Goal: Find specific page/section: Find specific page/section

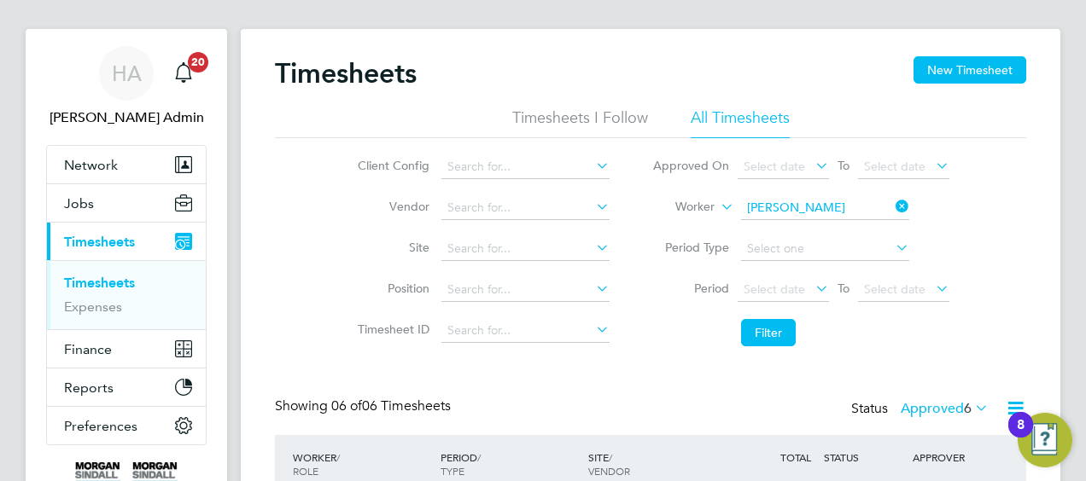
click at [892, 207] on icon at bounding box center [892, 207] width 0 height 24
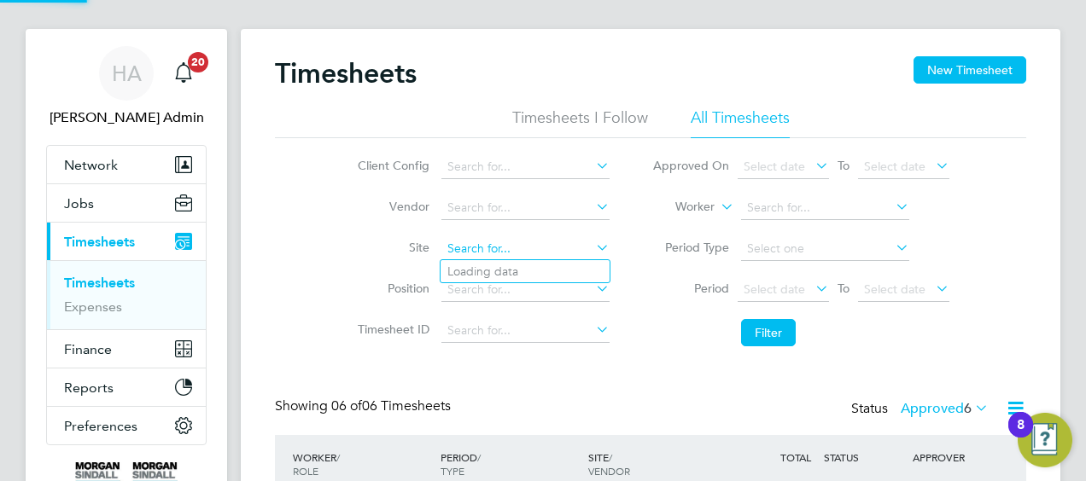
click at [517, 243] on input at bounding box center [525, 249] width 168 height 24
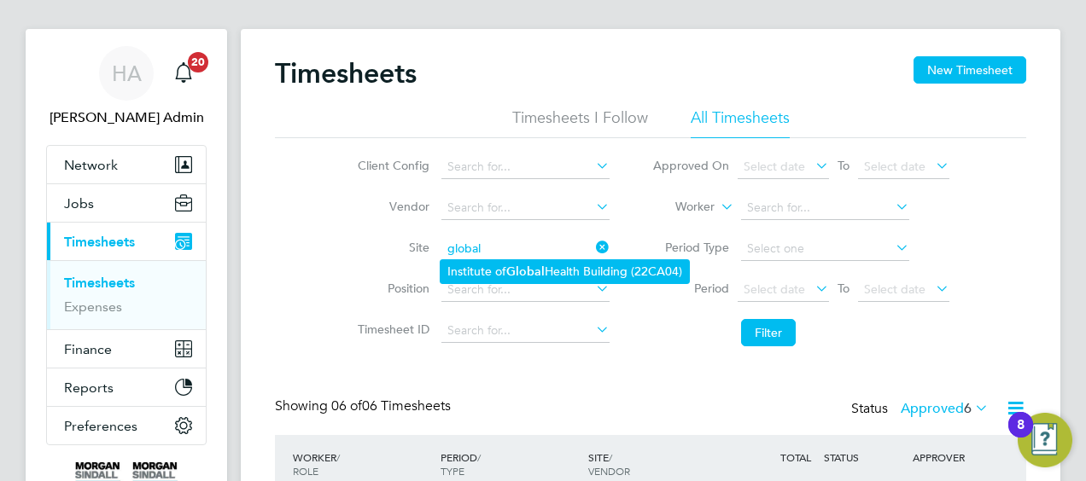
click at [541, 270] on b "Global" at bounding box center [525, 272] width 38 height 15
type input "Institute of Global Health Building (22CA04)"
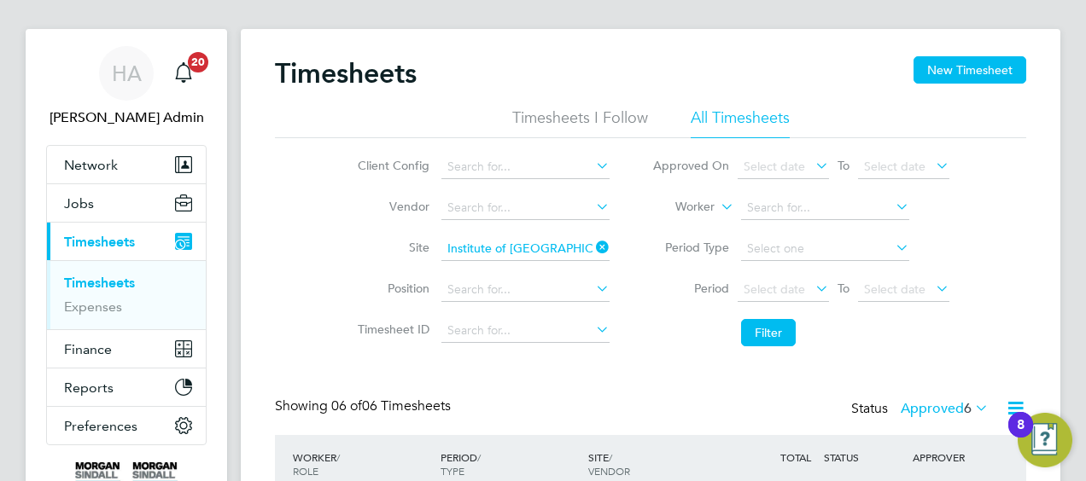
click at [932, 283] on icon at bounding box center [932, 289] width 0 height 24
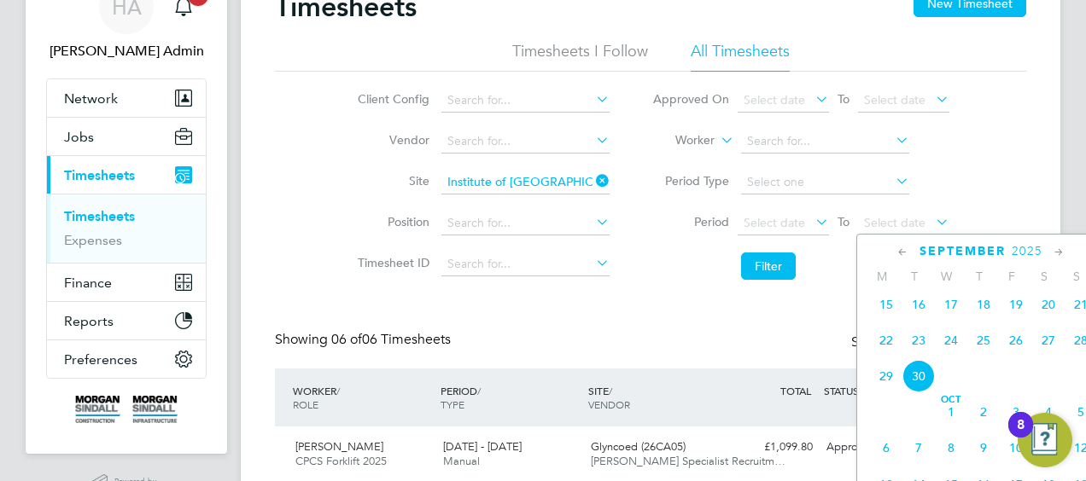
scroll to position [190, 0]
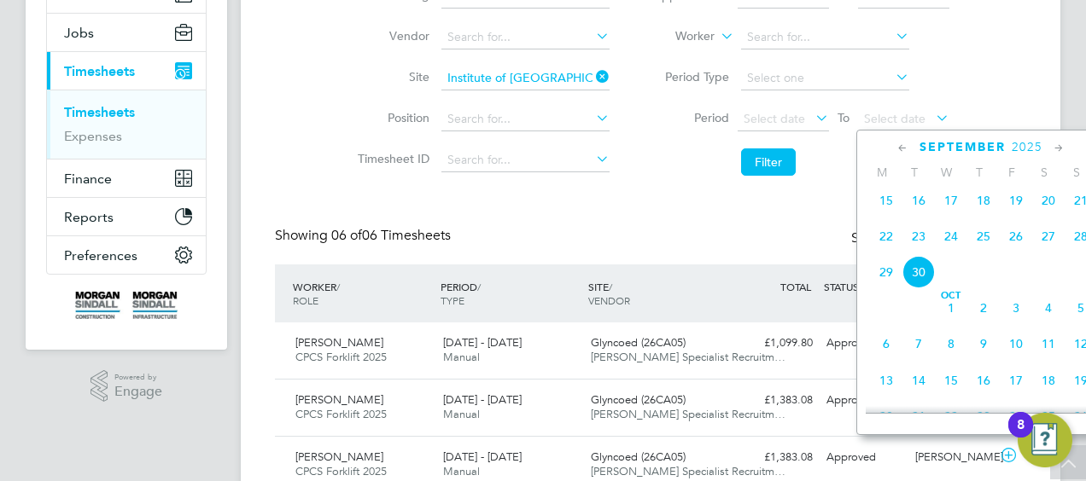
click at [1017, 248] on span "26" at bounding box center [1016, 236] width 32 height 32
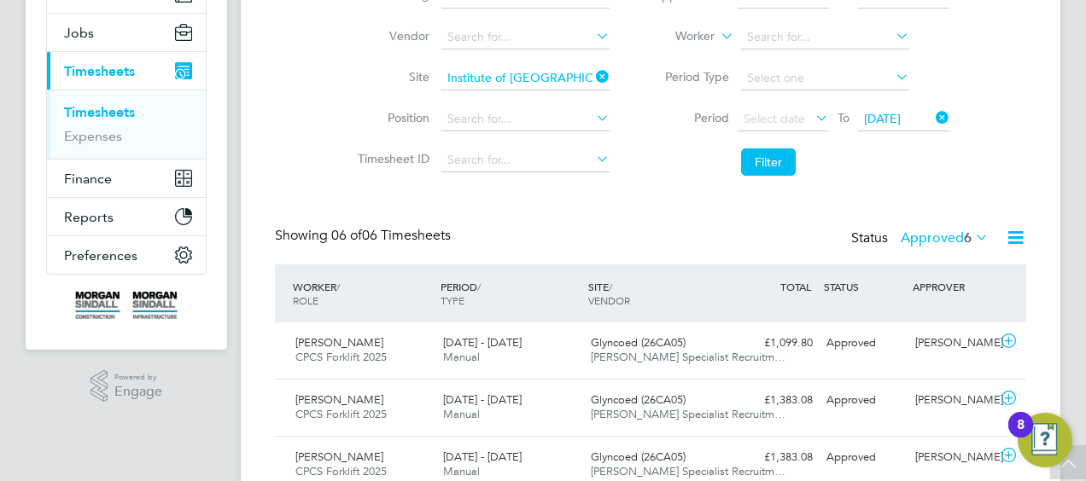
click at [812, 117] on icon at bounding box center [812, 118] width 0 height 24
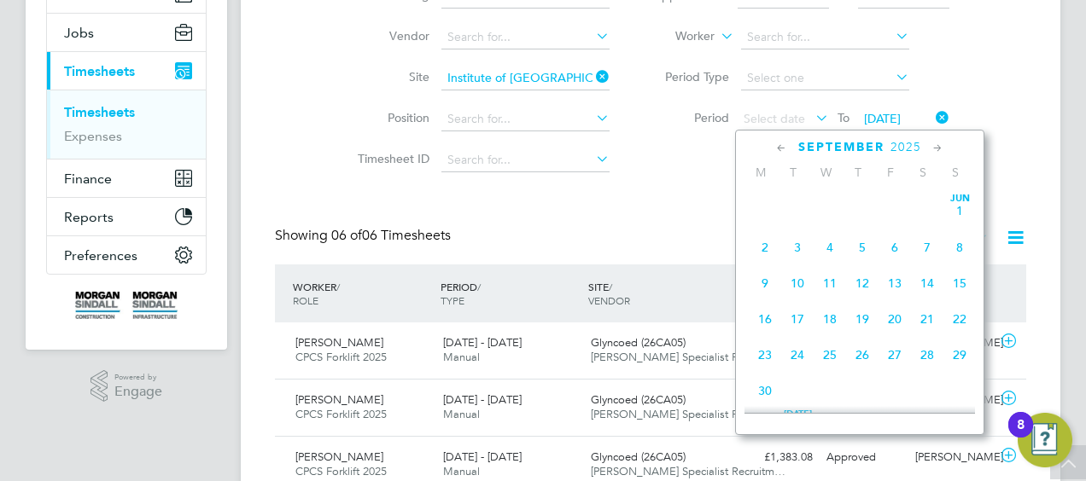
scroll to position [659, 0]
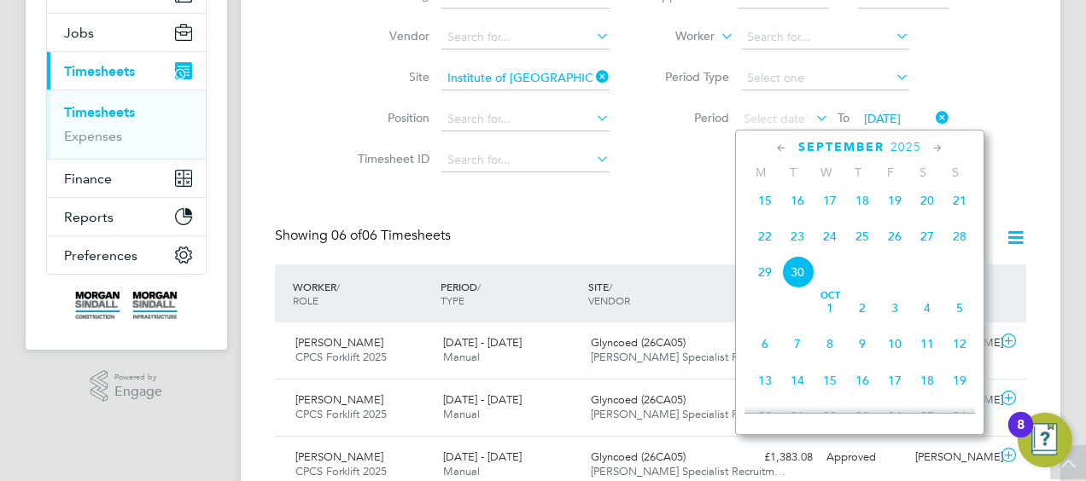
click at [927, 213] on span "20" at bounding box center [927, 200] width 32 height 32
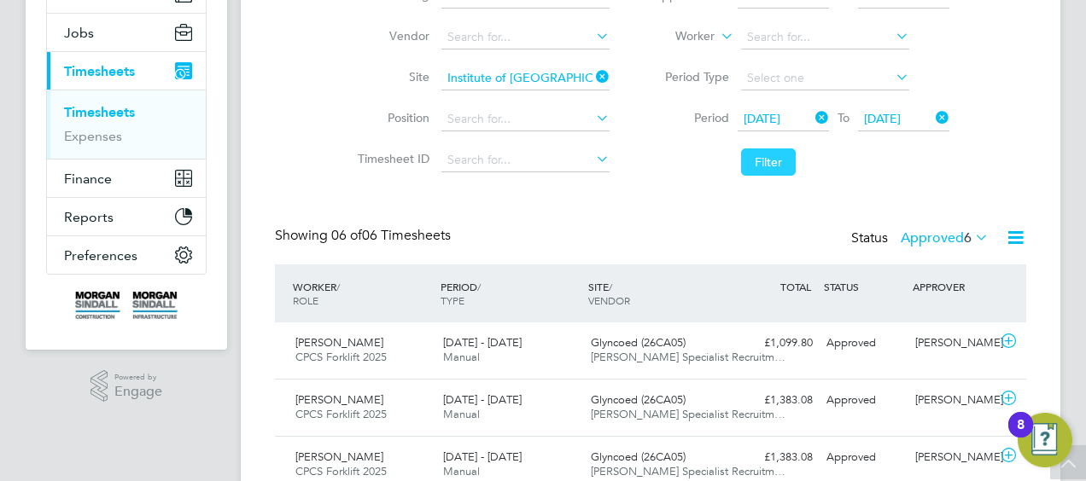
click at [763, 162] on button "Filter" at bounding box center [768, 162] width 55 height 27
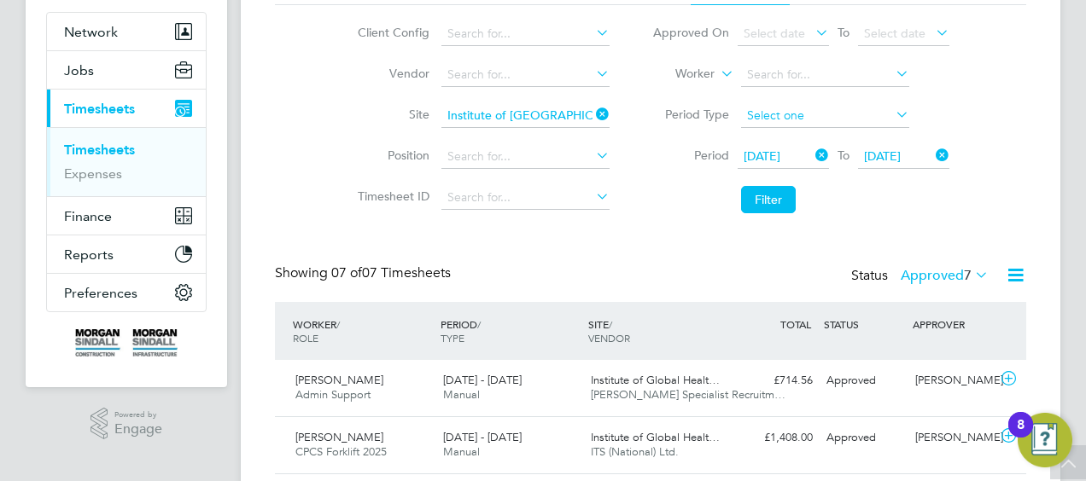
scroll to position [90, 0]
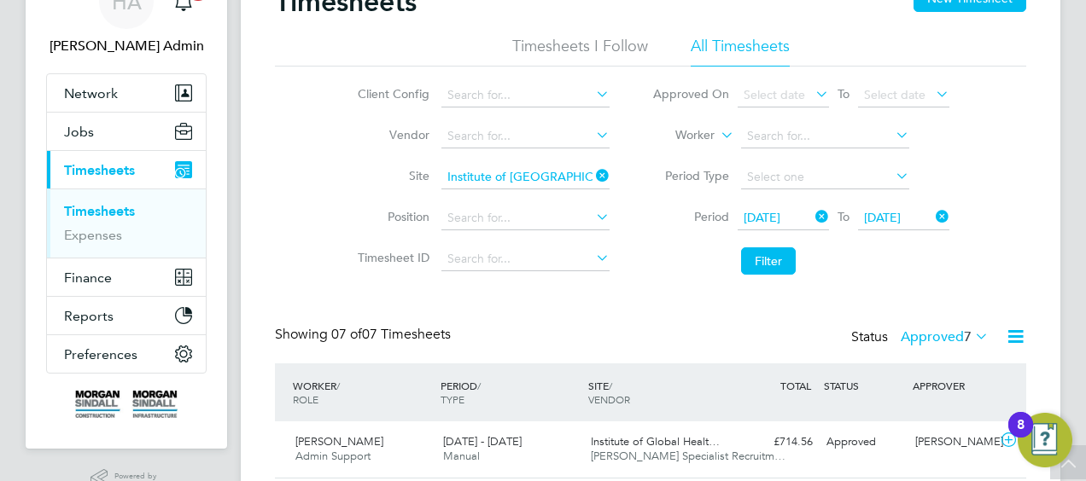
click at [812, 217] on icon at bounding box center [812, 217] width 0 height 24
click at [812, 215] on icon at bounding box center [812, 217] width 0 height 24
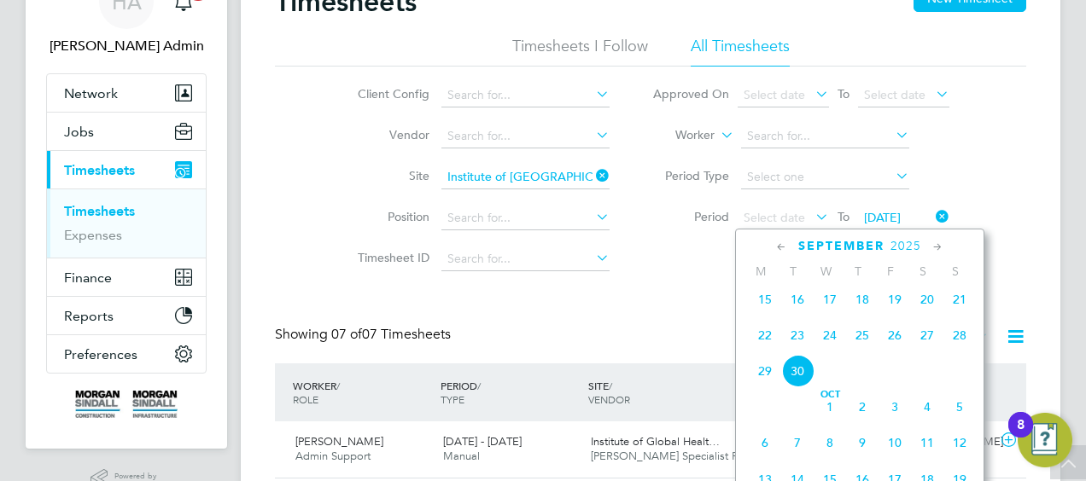
scroll to position [574, 0]
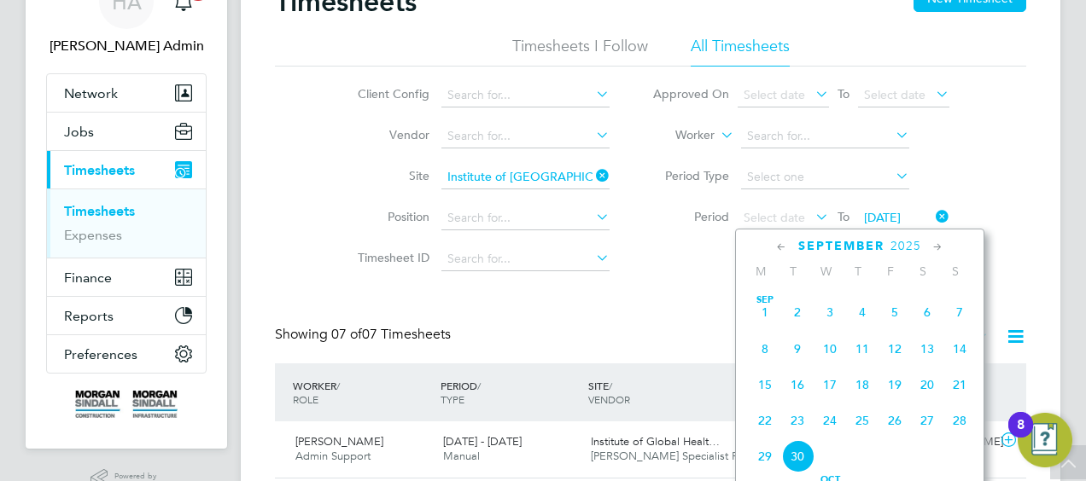
click at [928, 354] on span "13" at bounding box center [927, 349] width 32 height 32
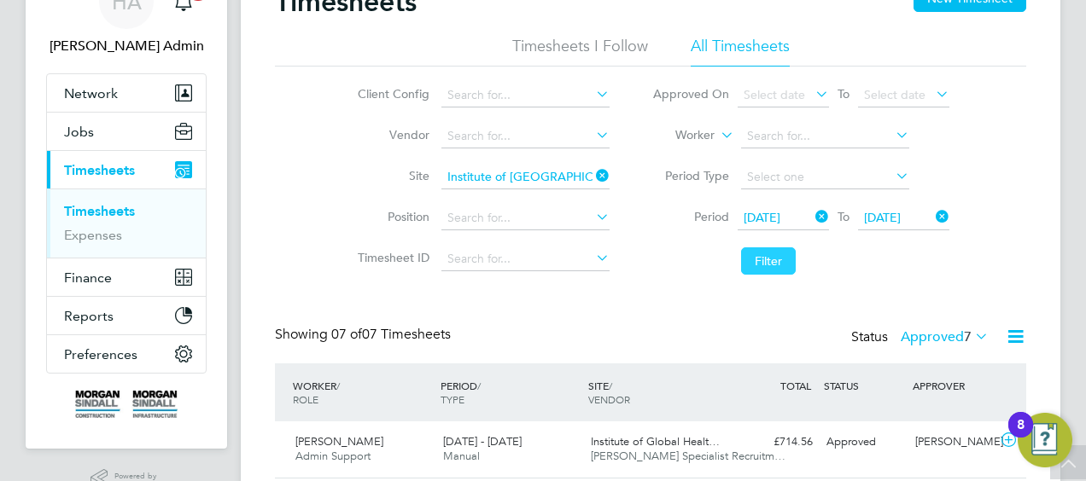
click at [758, 256] on button "Filter" at bounding box center [768, 261] width 55 height 27
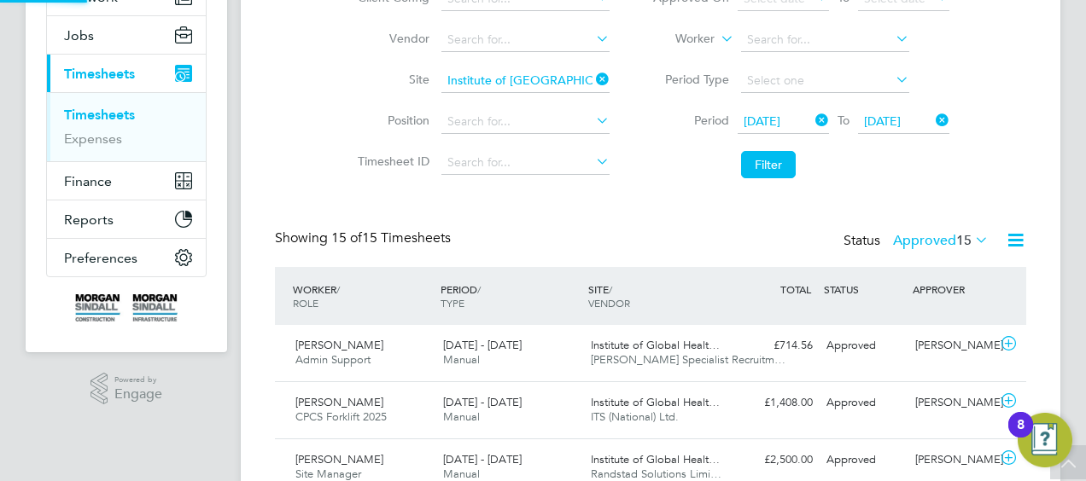
scroll to position [9, 9]
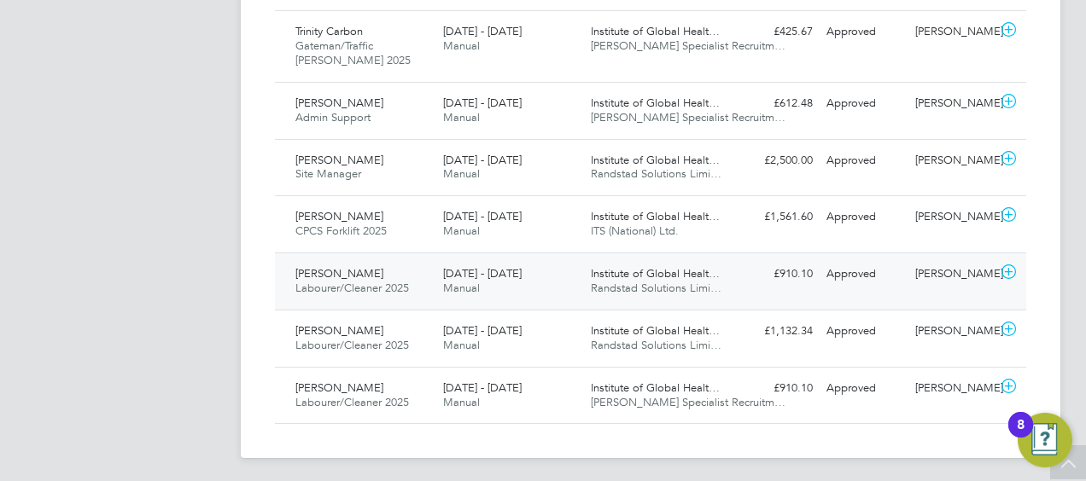
click at [383, 274] on span "[PERSON_NAME]" at bounding box center [339, 273] width 88 height 15
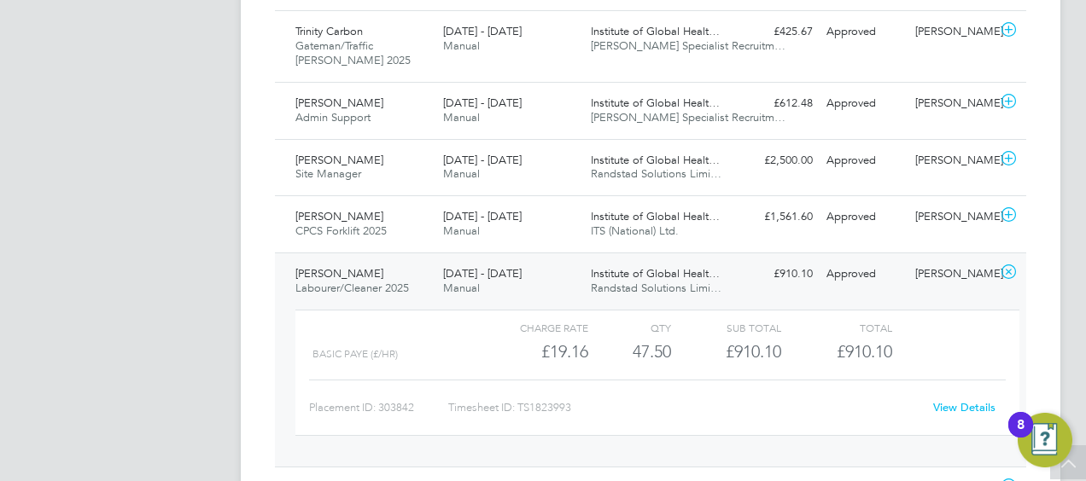
click at [599, 275] on span "Institute of Global Healt…" at bounding box center [655, 273] width 129 height 15
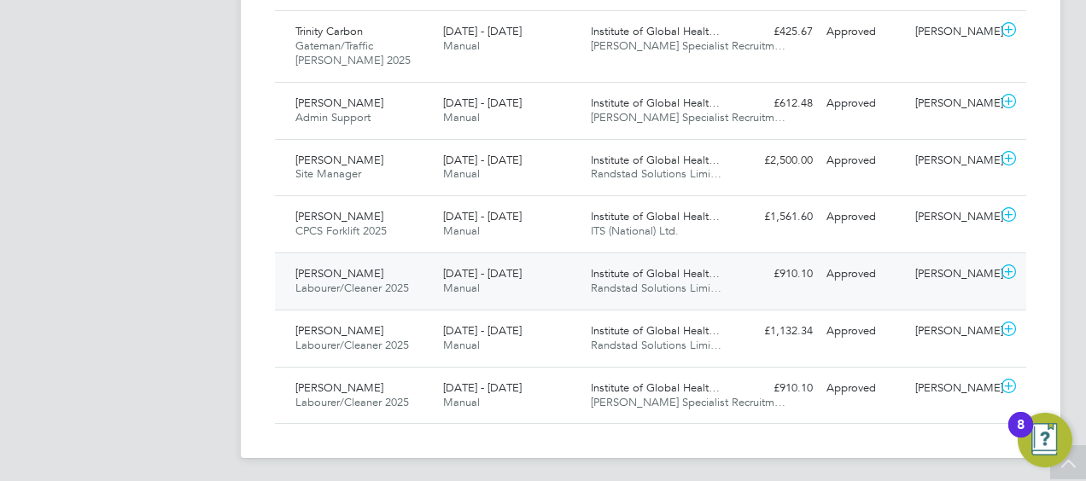
click at [650, 281] on span "Randstad Solutions Limi…" at bounding box center [656, 288] width 131 height 15
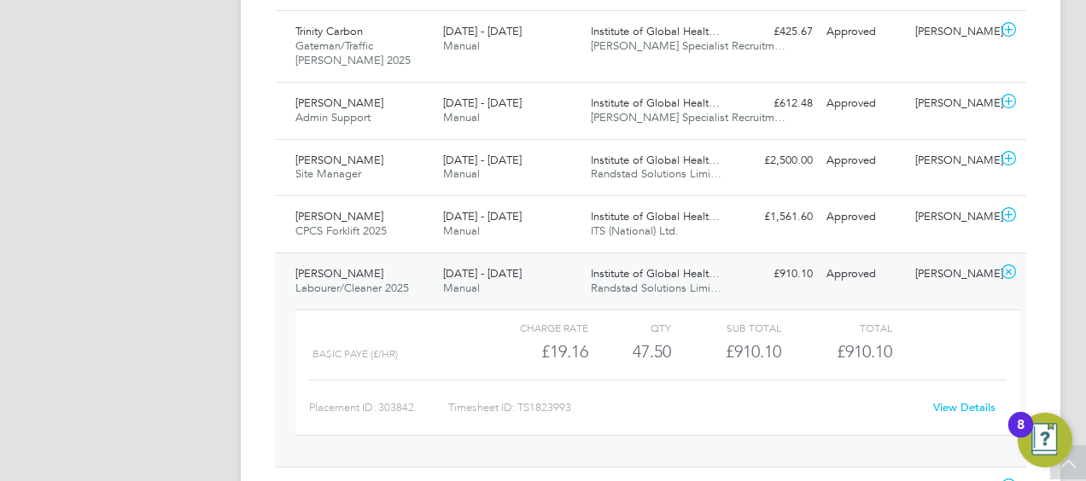
click at [972, 406] on link "View Details" at bounding box center [964, 407] width 62 height 15
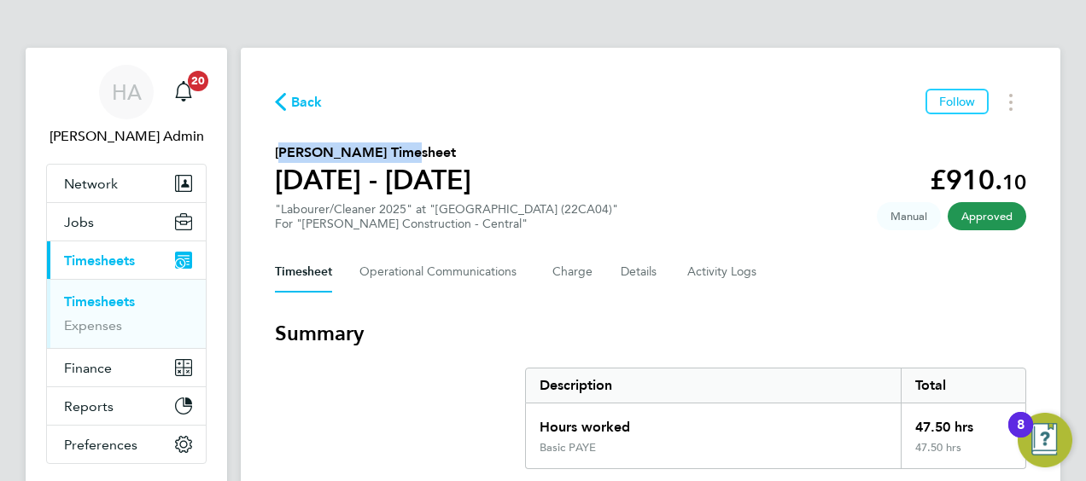
drag, startPoint x: 401, startPoint y: 152, endPoint x: 270, endPoint y: 147, distance: 131.6
drag, startPoint x: 270, startPoint y: 147, endPoint x: 300, endPoint y: 148, distance: 29.9
copy h2 "[PERSON_NAME]"
